Goal: Task Accomplishment & Management: Complete application form

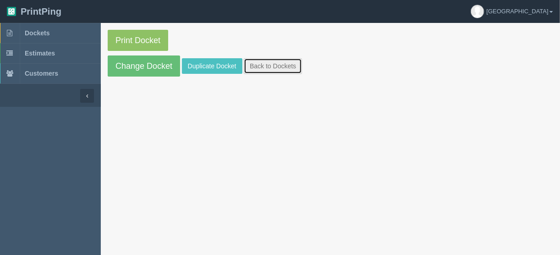
click at [248, 64] on link "Back to Dockets" at bounding box center [273, 66] width 58 height 16
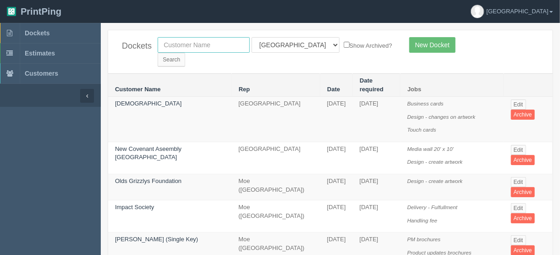
click at [236, 46] on input "text" at bounding box center [204, 45] width 92 height 16
type input "peak"
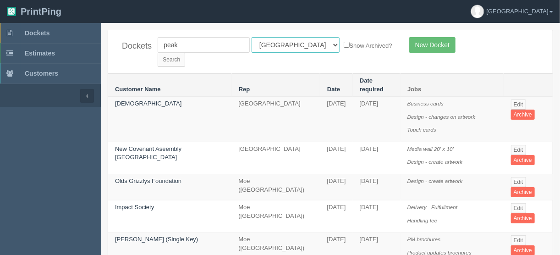
click at [292, 44] on select "All Users [PERSON_NAME] Test 1 [PERSON_NAME] [PERSON_NAME] [PERSON_NAME] France…" at bounding box center [296, 45] width 88 height 16
select select
click at [252, 37] on select "All Users [PERSON_NAME] Test 1 [PERSON_NAME] [PERSON_NAME] [PERSON_NAME] France…" at bounding box center [296, 45] width 88 height 16
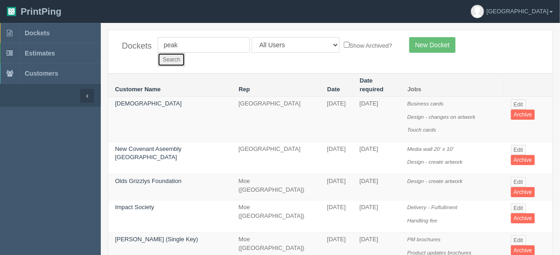
click at [185, 53] on input "Search" at bounding box center [172, 60] width 28 height 14
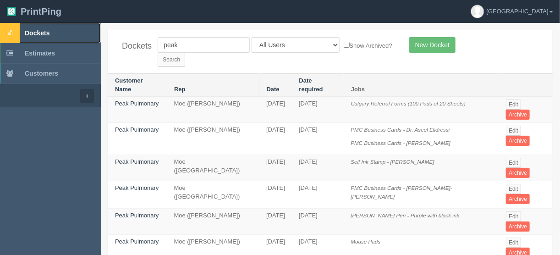
click at [42, 31] on span "Dockets" at bounding box center [37, 32] width 25 height 7
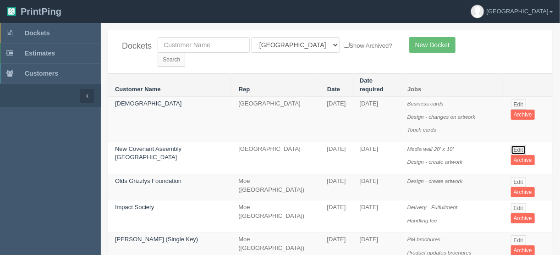
click at [516, 145] on link "Edit" at bounding box center [518, 150] width 15 height 10
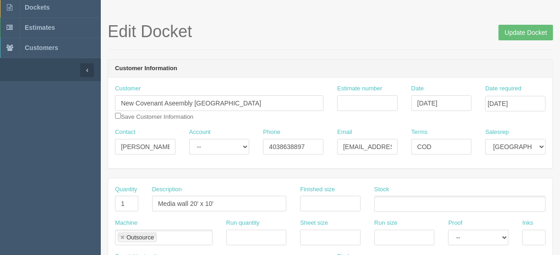
scroll to position [73, 0]
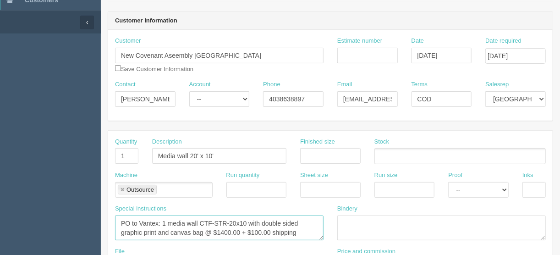
drag, startPoint x: 246, startPoint y: 221, endPoint x: 199, endPoint y: 219, distance: 47.2
click at [199, 219] on textarea "PO to Vantex: 1 media wall CTF-STR-20x10 with double sided graphic print and ca…" at bounding box center [219, 227] width 209 height 25
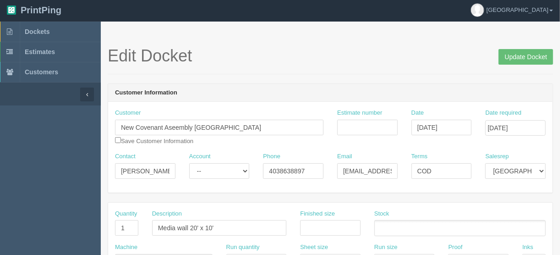
scroll to position [0, 0]
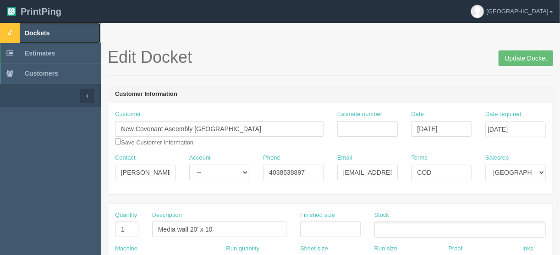
drag, startPoint x: 31, startPoint y: 32, endPoint x: 33, endPoint y: 37, distance: 5.8
click at [31, 32] on span "Dockets" at bounding box center [37, 32] width 25 height 7
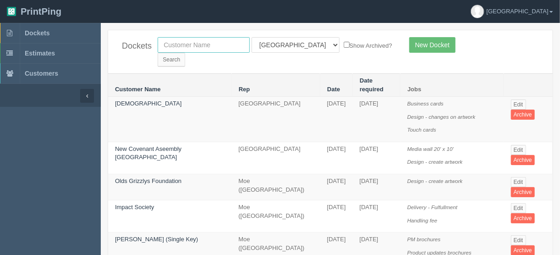
click at [169, 43] on input "text" at bounding box center [204, 45] width 92 height 16
type input "peak p"
click at [291, 41] on select "All Users [PERSON_NAME] Test 1 [PERSON_NAME] [PERSON_NAME] [PERSON_NAME] France…" at bounding box center [296, 45] width 88 height 16
select select
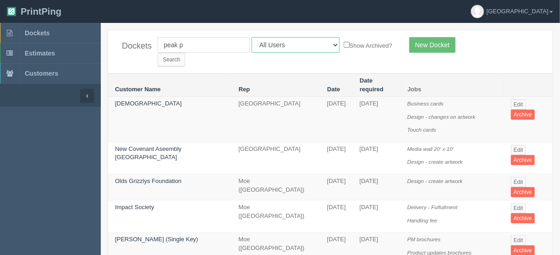
click at [252, 37] on select "All Users Ali Ali Test 1 Aly Amy Ankit Arif Brandon Dan France Greg Jim Mark Ma…" at bounding box center [296, 45] width 88 height 16
click at [185, 53] on input "Search" at bounding box center [172, 60] width 28 height 14
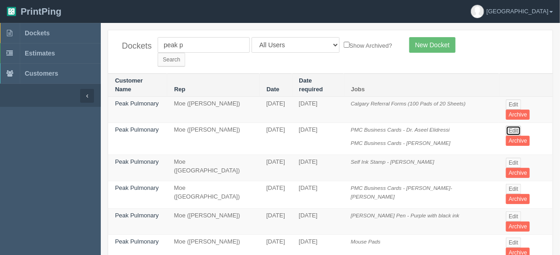
click at [515, 126] on link "Edit" at bounding box center [513, 131] width 15 height 10
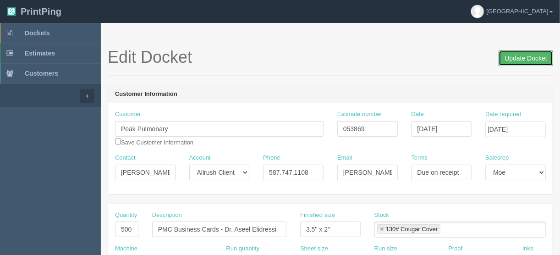
click at [520, 59] on input "Update Docket" at bounding box center [526, 58] width 55 height 16
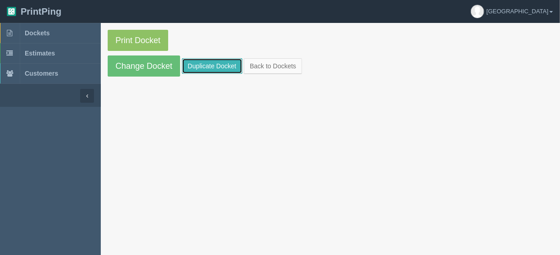
click at [204, 66] on link "Duplicate Docket" at bounding box center [212, 66] width 61 height 16
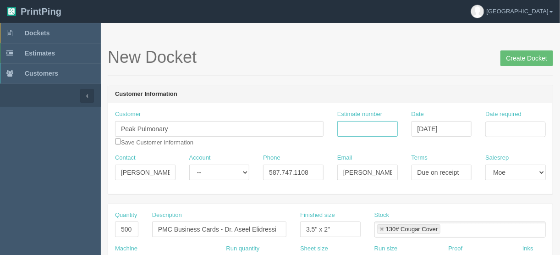
click at [369, 125] on input "Estimate number" at bounding box center [367, 129] width 61 height 16
type input "053869"
click at [511, 127] on input "Date required" at bounding box center [516, 129] width 61 height 16
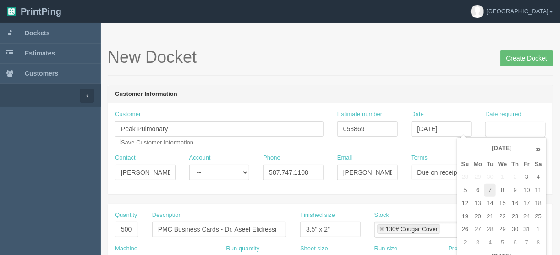
click at [489, 190] on td "7" at bounding box center [490, 190] width 11 height 13
click at [524, 192] on td "10" at bounding box center [526, 190] width 11 height 13
type input "[DATE]"
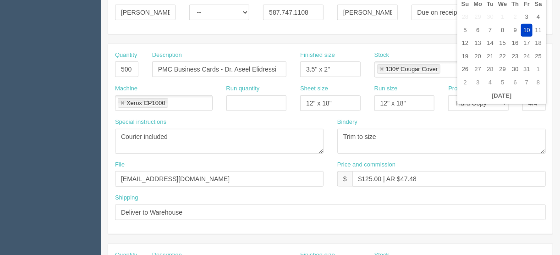
scroll to position [183, 0]
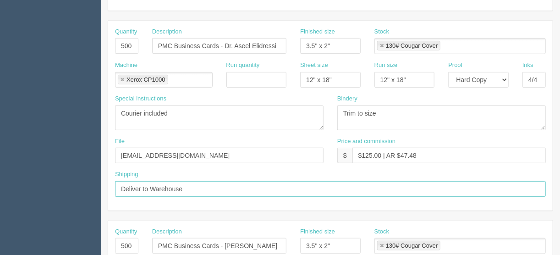
drag, startPoint x: 196, startPoint y: 187, endPoint x: 161, endPoint y: 188, distance: 34.4
click at [152, 187] on input "Deliver to Warehouse" at bounding box center [330, 189] width 431 height 16
type input "Deliver to Lincoln Park location at 49 Richard Way SW #103, Calgary AB T3E 7M8"
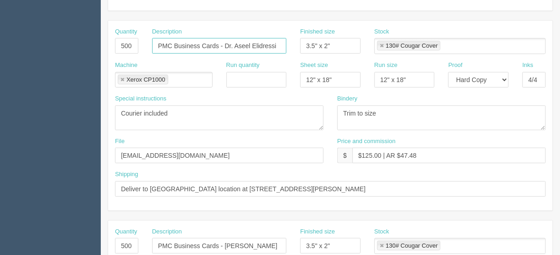
click at [171, 44] on input "PMC Business Cards - Dr. Aseel Elidressi" at bounding box center [219, 46] width 134 height 16
drag, startPoint x: 279, startPoint y: 42, endPoint x: 235, endPoint y: 43, distance: 44.0
click at [235, 43] on input "PMG Business Cards - Dr. Aseel Elidressi" at bounding box center [219, 46] width 134 height 16
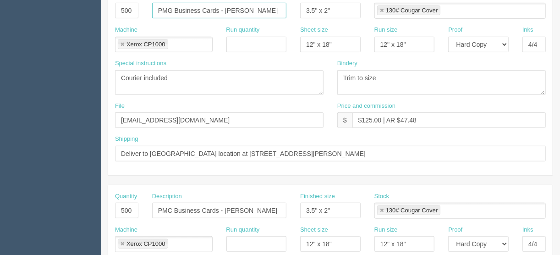
scroll to position [220, 0]
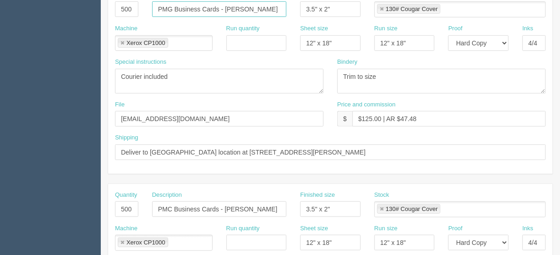
type input "PMG Business Cards - [PERSON_NAME]"
click at [171, 207] on input "PMC Business Cards - Dr. Tosin Akin-Komolafe" at bounding box center [219, 209] width 134 height 16
drag, startPoint x: 223, startPoint y: 206, endPoint x: 318, endPoint y: 206, distance: 94.9
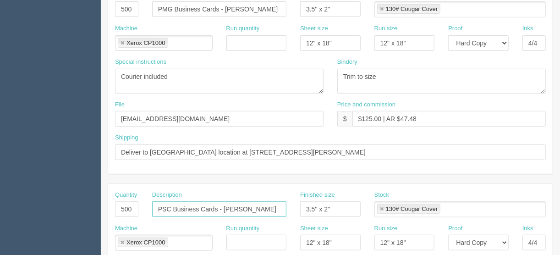
click at [318, 206] on div "Quantity 500 Description PSC Business Cards - Dr. Tosin Akin-Komolafe Finished …" at bounding box center [330, 207] width 445 height 33
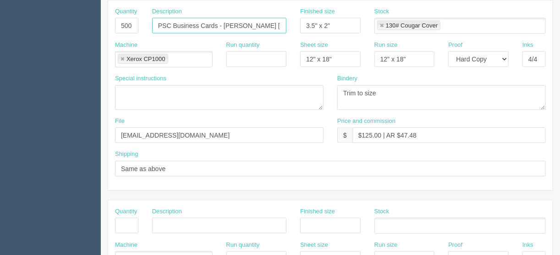
scroll to position [367, 0]
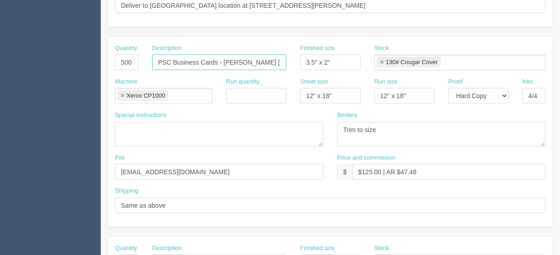
click at [231, 61] on input "PSC Business Cards - Olier Karganilla" at bounding box center [219, 63] width 134 height 16
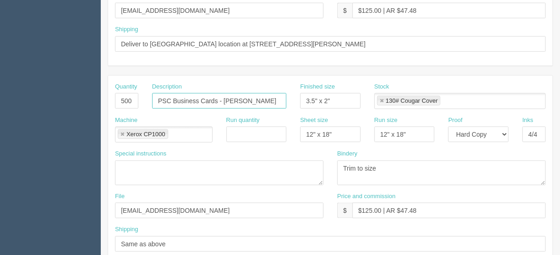
scroll to position [293, 0]
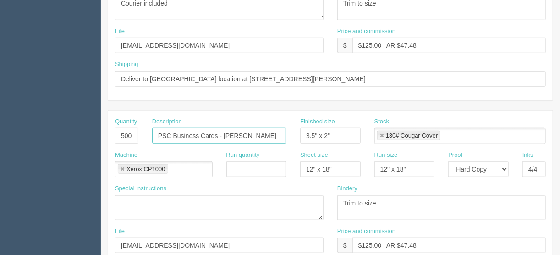
type input "PSC Business Cards - Oliver Karganilla"
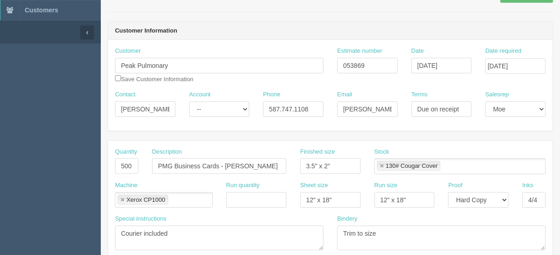
scroll to position [0, 0]
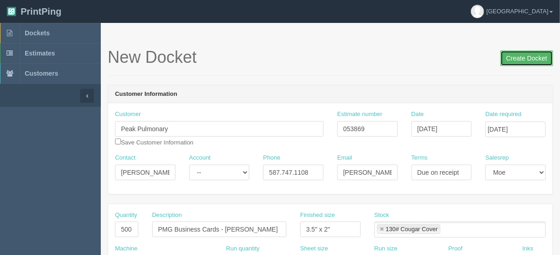
click at [525, 57] on input "Create Docket" at bounding box center [527, 58] width 53 height 16
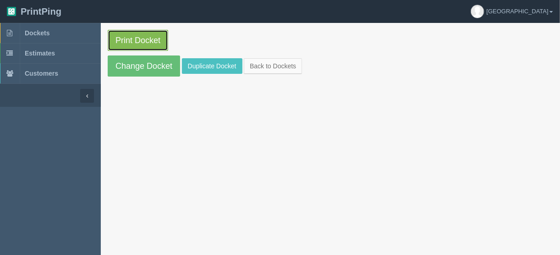
click at [127, 42] on link "Print Docket" at bounding box center [138, 40] width 61 height 21
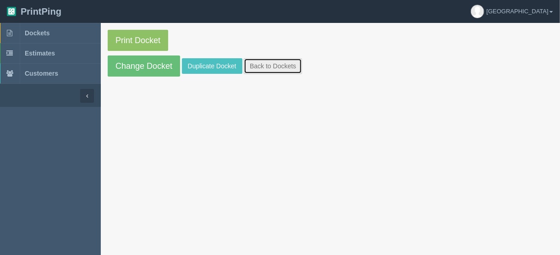
click at [250, 62] on link "Back to Dockets" at bounding box center [273, 66] width 58 height 16
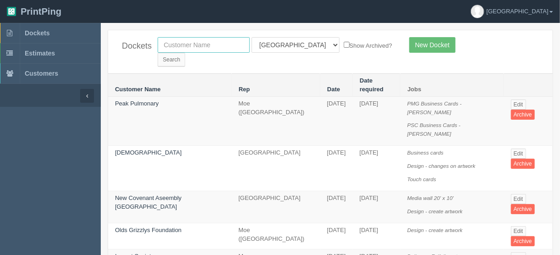
click at [169, 44] on input "text" at bounding box center [204, 45] width 92 height 16
type input "peak p"
drag, startPoint x: 294, startPoint y: 42, endPoint x: 290, endPoint y: 49, distance: 7.6
click at [294, 42] on select "All Users Ali Ali Test 1 Aly Amy Ankit Arif Brandon Dan France Greg Jim Mark Ma…" at bounding box center [296, 45] width 88 height 16
select select
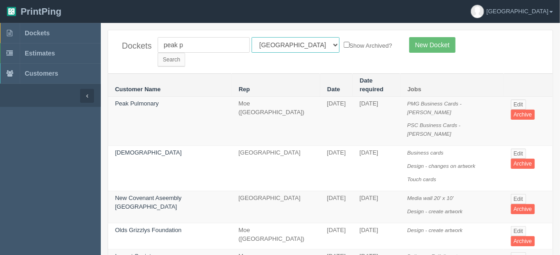
click at [252, 37] on select "All Users Ali Ali Test 1 Aly Amy Ankit Arif Brandon Dan France Greg Jim Mark Ma…" at bounding box center [296, 45] width 88 height 16
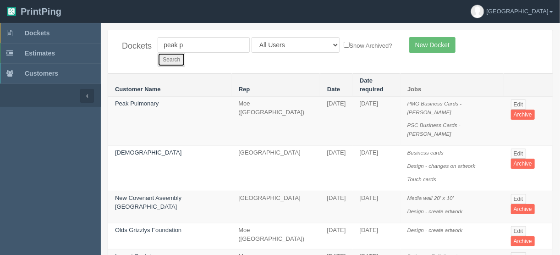
click at [185, 53] on input "Search" at bounding box center [172, 60] width 28 height 14
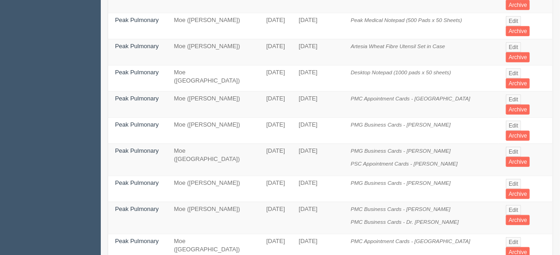
scroll to position [293, 0]
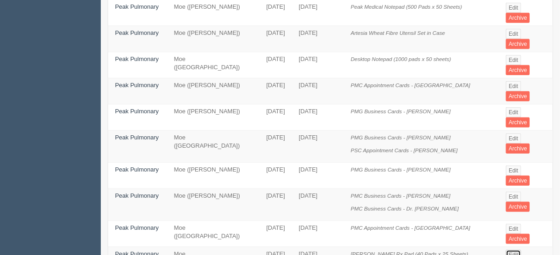
click at [508, 250] on link "Edit" at bounding box center [513, 255] width 15 height 10
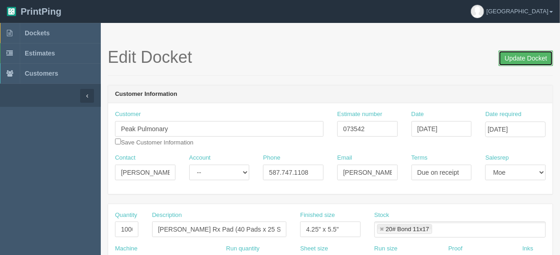
click at [526, 57] on input "Update Docket" at bounding box center [526, 58] width 55 height 16
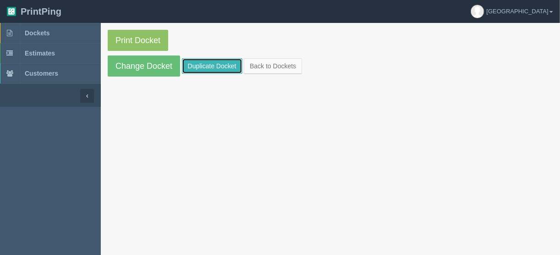
click at [214, 67] on link "Duplicate Docket" at bounding box center [212, 66] width 61 height 16
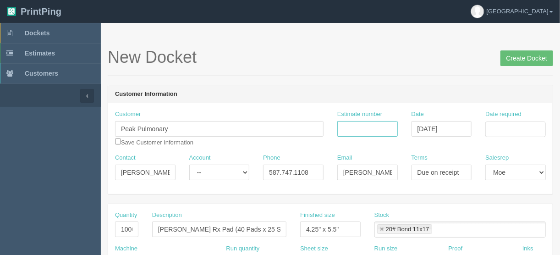
click at [348, 128] on input "Estimate number" at bounding box center [367, 129] width 61 height 16
type input "073542"
click at [497, 128] on input "Date required" at bounding box center [516, 129] width 61 height 16
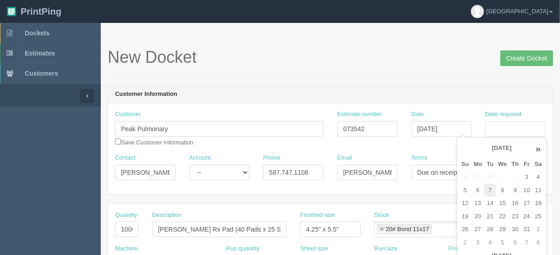
click at [492, 188] on td "7" at bounding box center [490, 190] width 11 height 13
click at [524, 188] on td "10" at bounding box center [526, 190] width 11 height 13
type input "[DATE]"
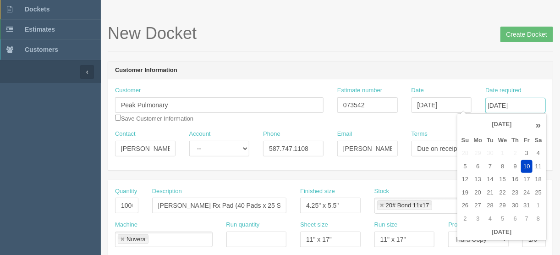
scroll to position [37, 0]
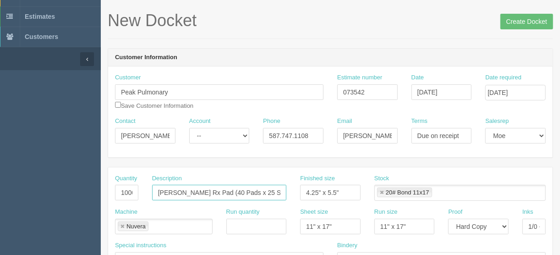
click at [202, 191] on input "[PERSON_NAME] Rx Pad (40 Pads x 25 Sheets)" at bounding box center [219, 193] width 134 height 16
drag, startPoint x: 203, startPoint y: 192, endPoint x: 169, endPoint y: 188, distance: 34.1
click at [169, 188] on input "[PERSON_NAME] Rx Pad (40 Pads x 25 Sheets)" at bounding box center [219, 193] width 134 height 16
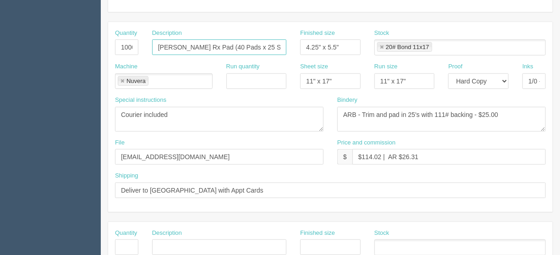
scroll to position [183, 0]
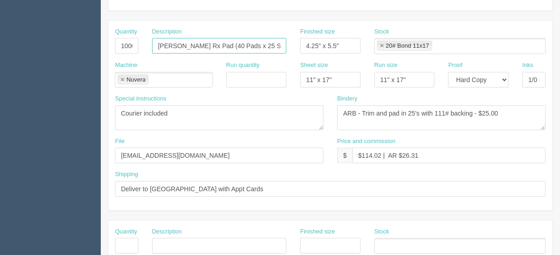
type input "[PERSON_NAME] Rx Pad (40 Pads x 25 Sheets)"
drag, startPoint x: 237, startPoint y: 183, endPoint x: 149, endPoint y: 185, distance: 87.1
click at [149, 185] on input "Deliver to [GEOGRAPHIC_DATA] with Appt Cards" at bounding box center [330, 189] width 431 height 16
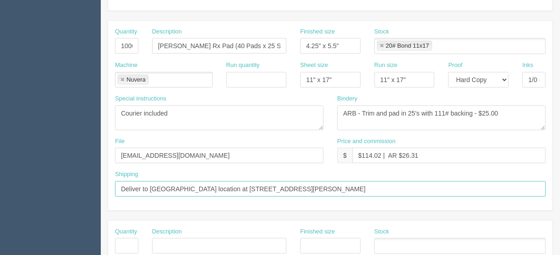
type input "Deliver to [GEOGRAPHIC_DATA] location at [STREET_ADDRESS][PERSON_NAME]"
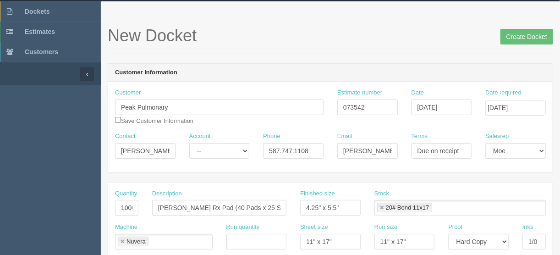
scroll to position [0, 0]
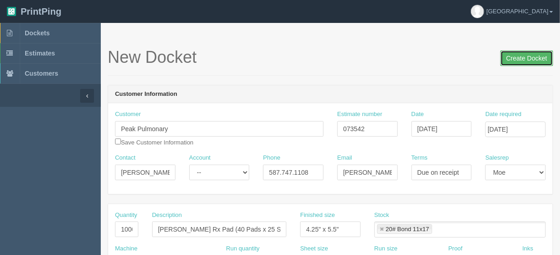
click at [520, 59] on input "Create Docket" at bounding box center [527, 58] width 53 height 16
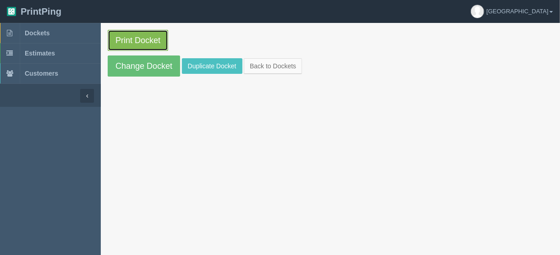
click at [139, 39] on link "Print Docket" at bounding box center [138, 40] width 61 height 21
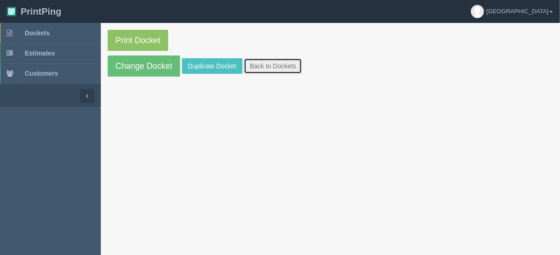
click at [270, 65] on link "Back to Dockets" at bounding box center [273, 66] width 58 height 16
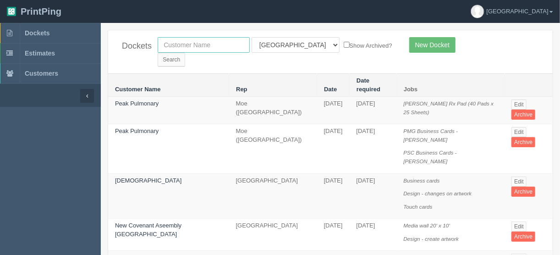
click at [192, 43] on input "text" at bounding box center [204, 45] width 92 height 16
type input "airdrie d"
click at [290, 44] on select "All Users [PERSON_NAME] Test 1 [PERSON_NAME] [PERSON_NAME] [PERSON_NAME] France…" at bounding box center [296, 45] width 88 height 16
select select
click at [252, 37] on select "All Users [PERSON_NAME] Test 1 [PERSON_NAME] [PERSON_NAME] [PERSON_NAME] France…" at bounding box center [296, 45] width 88 height 16
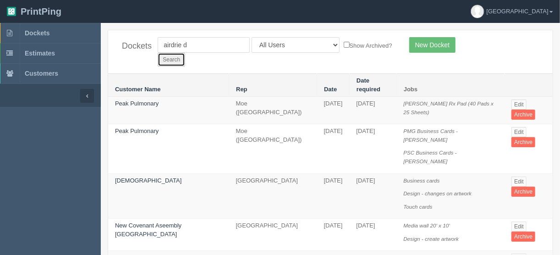
click at [185, 53] on input "Search" at bounding box center [172, 60] width 28 height 14
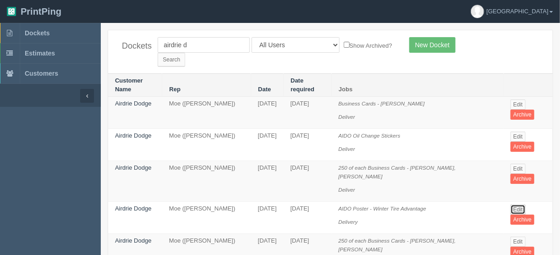
click at [520, 204] on link "Edit" at bounding box center [518, 209] width 15 height 10
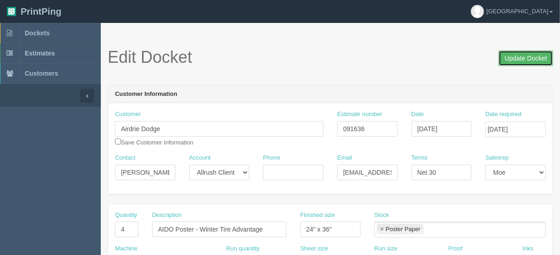
click at [526, 57] on input "Update Docket" at bounding box center [526, 58] width 55 height 16
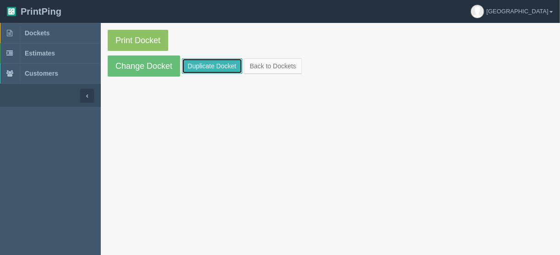
click at [201, 66] on link "Duplicate Docket" at bounding box center [212, 66] width 61 height 16
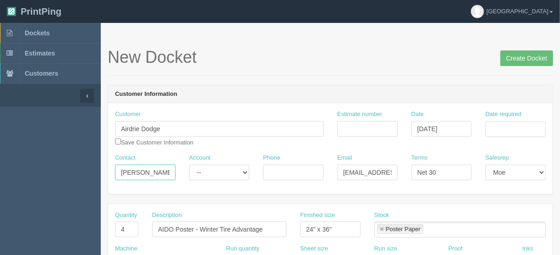
drag, startPoint x: 160, startPoint y: 170, endPoint x: 57, endPoint y: 183, distance: 103.6
paste input "[PERSON_NAME] <[EMAIL_ADDRESS][DOMAIN_NAME]>"
drag, startPoint x: 148, startPoint y: 170, endPoint x: 208, endPoint y: 170, distance: 60.1
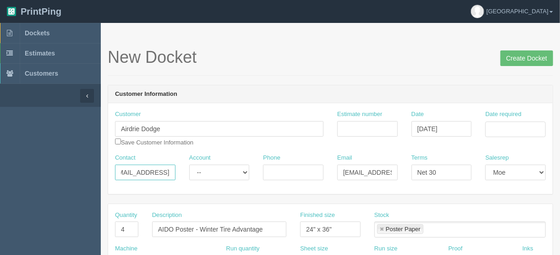
click at [208, 170] on div "Contact [PERSON_NAME] <[EMAIL_ADDRESS][DOMAIN_NAME] Account -- Existing Client …" at bounding box center [330, 170] width 445 height 33
type input "Paige Stacey <"
drag, startPoint x: 340, startPoint y: 172, endPoint x: 369, endPoint y: 206, distance: 44.9
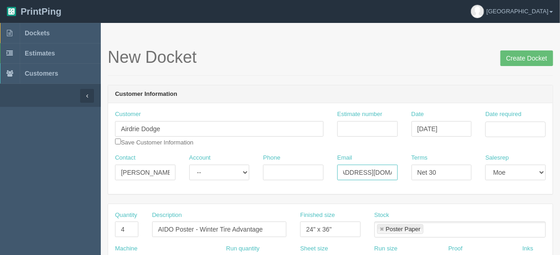
click at [413, 173] on div "Contact Paige Stacey < Account -- Existing Client Allrush Client Rep Client Pho…" at bounding box center [330, 170] width 445 height 33
paste input "pstacey"
type input "pstacey@kaizenauto.com"
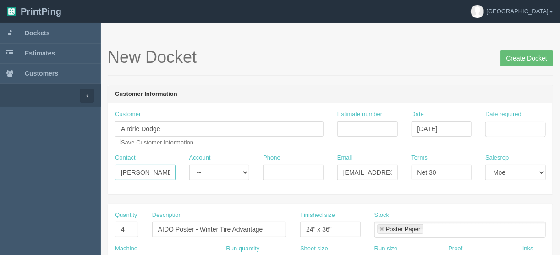
click at [165, 173] on input "Paige Stacey <" at bounding box center [145, 173] width 61 height 16
type input "Paige Stacey"
drag, startPoint x: 285, startPoint y: 172, endPoint x: 260, endPoint y: 176, distance: 24.6
click at [284, 172] on input "Phone" at bounding box center [293, 173] width 61 height 16
type input "14032875911"
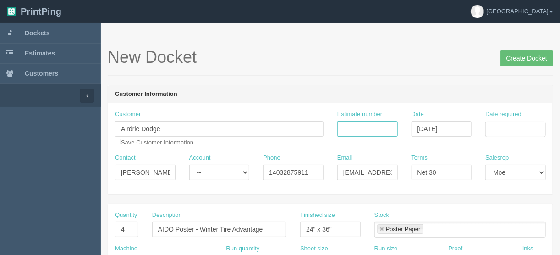
drag, startPoint x: 361, startPoint y: 127, endPoint x: 368, endPoint y: 131, distance: 7.4
click at [361, 127] on input "Estimate number" at bounding box center [367, 129] width 61 height 16
type input "092785"
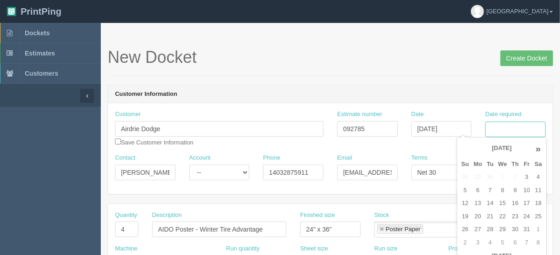
click at [497, 126] on input "Date required" at bounding box center [516, 129] width 61 height 16
click at [490, 188] on td "7" at bounding box center [490, 190] width 11 height 13
click at [529, 189] on td "10" at bounding box center [526, 190] width 11 height 13
type input "October 10, 2025"
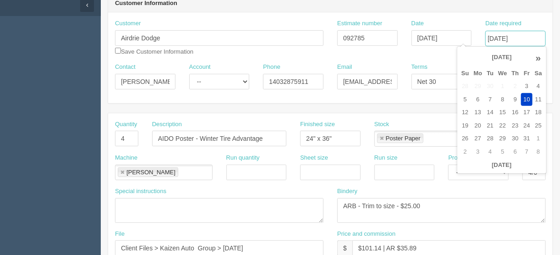
scroll to position [147, 0]
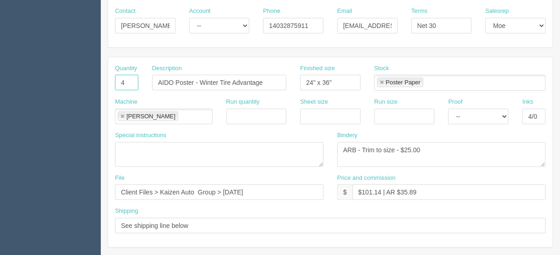
drag, startPoint x: 127, startPoint y: 85, endPoint x: 104, endPoint y: 82, distance: 22.7
type input "1"
drag, startPoint x: 270, startPoint y: 80, endPoint x: 200, endPoint y: 78, distance: 70.2
click at [200, 78] on input "AIDO Poster - Winter Tire Advantage" at bounding box center [219, 83] width 134 height 16
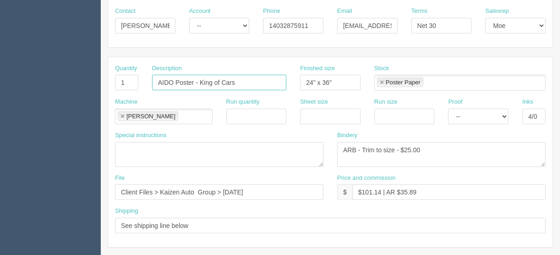
type input "AIDO Poster - King of Cars"
drag, startPoint x: 381, startPoint y: 189, endPoint x: 362, endPoint y: 189, distance: 18.3
click at [362, 189] on input "$101.14 | AR $35.89" at bounding box center [449, 192] width 193 height 16
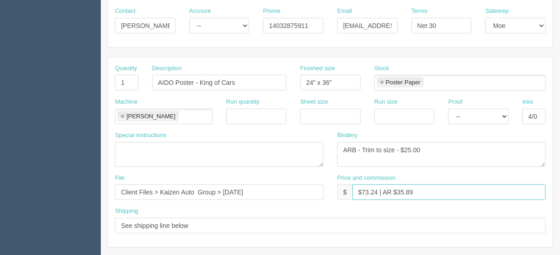
type input "$73.24 | AR $35.89"
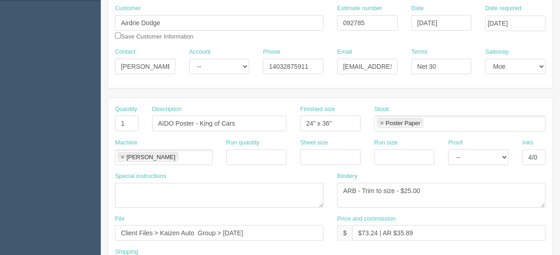
scroll to position [110, 0]
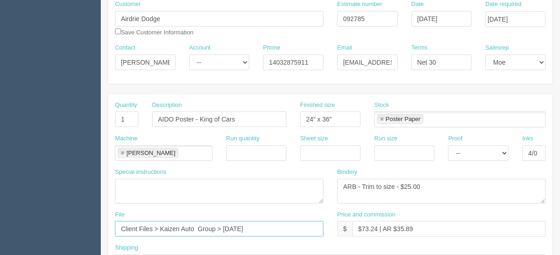
drag, startPoint x: 275, startPoint y: 227, endPoint x: 0, endPoint y: 226, distance: 275.1
type input "files@allrush.ca"
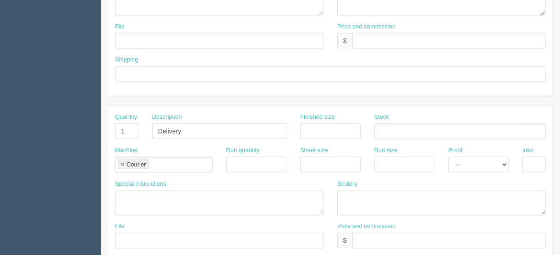
scroll to position [573, 0]
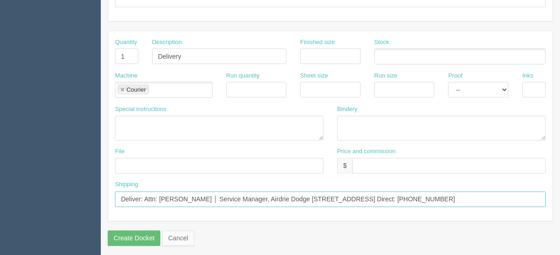
click at [191, 195] on input "Deliver: Attn: Jet Schmidt │ Service Manager, Airdrie Dodge 139 East Lake Cresc…" at bounding box center [330, 200] width 431 height 16
drag, startPoint x: 193, startPoint y: 193, endPoint x: 159, endPoint y: 193, distance: 33.9
click at [159, 193] on input "Deliver: Attn: Jet Schmidt │ Service Manager, Airdrie Dodge 139 East Lake Cresc…" at bounding box center [330, 200] width 431 height 16
drag, startPoint x: 253, startPoint y: 193, endPoint x: 203, endPoint y: 191, distance: 50.0
click at [203, 192] on input "Deliver: Attn: Justin Chang│ Service Manager, Airdrie Dodge 139 East Lake Cresc…" at bounding box center [330, 200] width 431 height 16
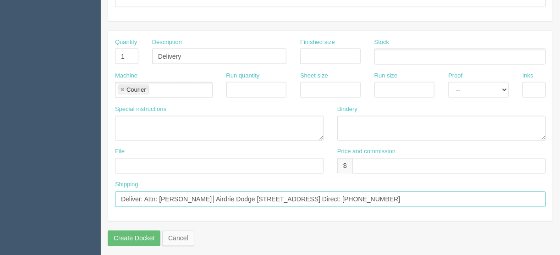
drag, startPoint x: 466, startPoint y: 193, endPoint x: 394, endPoint y: 199, distance: 71.8
click at [396, 194] on input "Deliver: Attn: Justin Chang│Airdrie Dodge 139 East Lake Crescent NE │ Airdrie, …" at bounding box center [330, 200] width 431 height 16
type input "Deliver: Attn: Justin Chang│Airdrie Dodge 139 East Lake Crescent NE │ Airdrie, …"
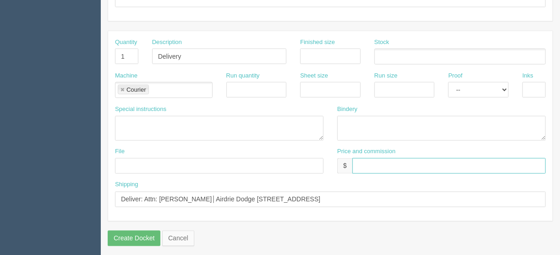
click at [358, 159] on input "text" at bounding box center [449, 166] width 193 height 16
type input "$___________________________"
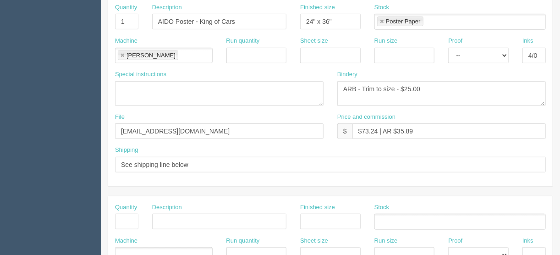
scroll to position [206, 0]
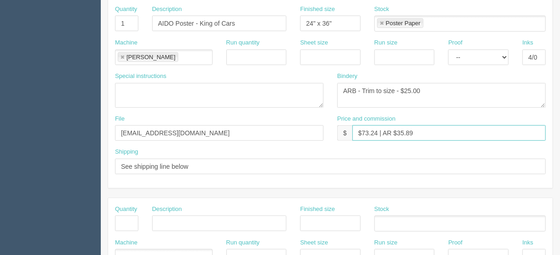
drag, startPoint x: 416, startPoint y: 125, endPoint x: 397, endPoint y: 130, distance: 19.9
click at [397, 130] on input "$73.24 | AR $35.89" at bounding box center [449, 133] width 193 height 16
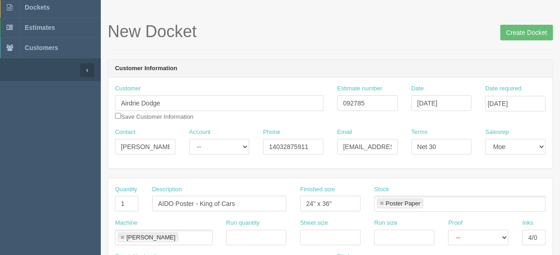
scroll to position [0, 0]
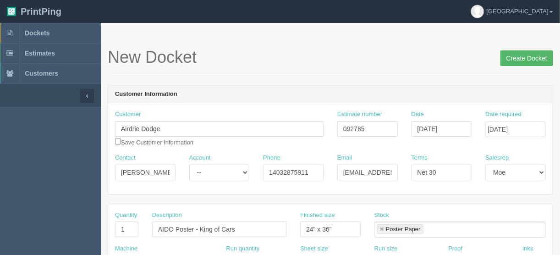
type input "$73.24 | AR $25.99"
click at [518, 60] on input "Create Docket" at bounding box center [527, 58] width 53 height 16
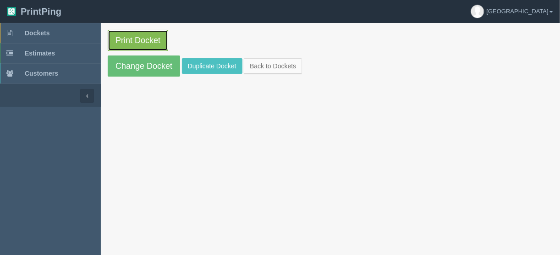
click at [127, 37] on link "Print Docket" at bounding box center [138, 40] width 61 height 21
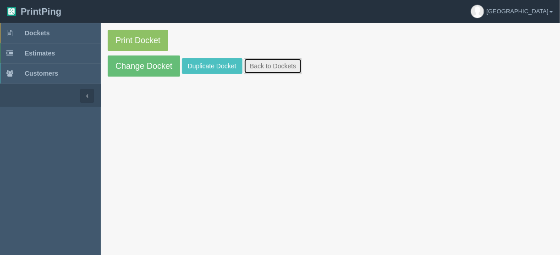
click at [266, 68] on link "Back to Dockets" at bounding box center [273, 66] width 58 height 16
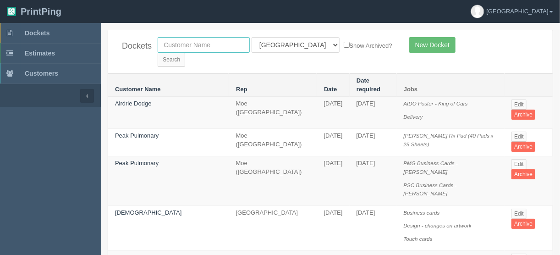
drag, startPoint x: 181, startPoint y: 44, endPoint x: 189, endPoint y: 44, distance: 8.3
click at [181, 44] on input "text" at bounding box center [204, 45] width 92 height 16
type input "cato"
click at [158, 53] on input "Search" at bounding box center [172, 60] width 28 height 14
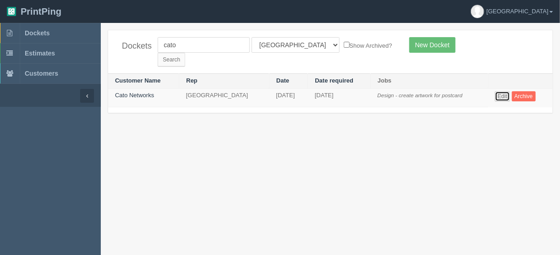
click at [501, 91] on link "Edit" at bounding box center [502, 96] width 15 height 10
